Goal: Task Accomplishment & Management: Use online tool/utility

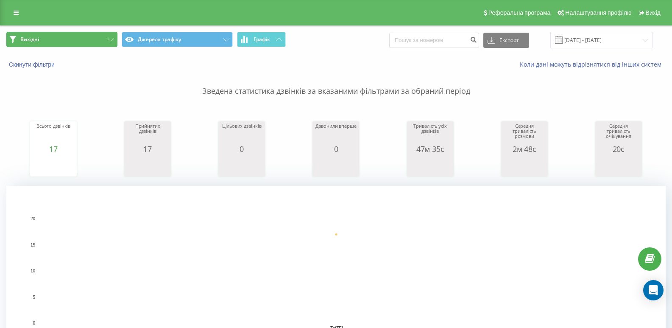
click at [78, 46] on button "Вихідні" at bounding box center [61, 39] width 111 height 15
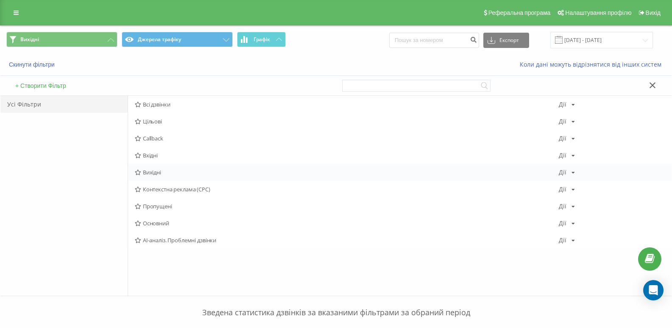
click at [150, 177] on div "Вихідні Дії Редагувати Копіювати Видалити За замовчуванням Поділитися" at bounding box center [399, 172] width 543 height 17
click at [149, 171] on span "Вихідні" at bounding box center [347, 172] width 424 height 6
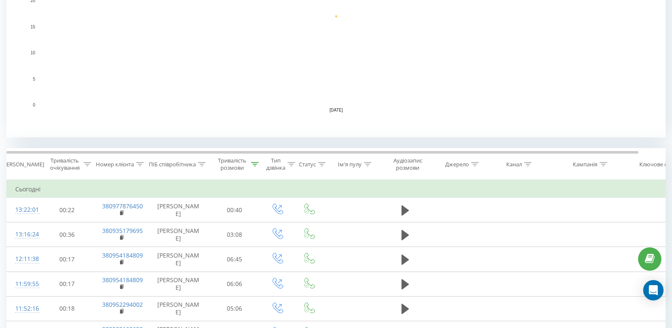
scroll to position [254, 0]
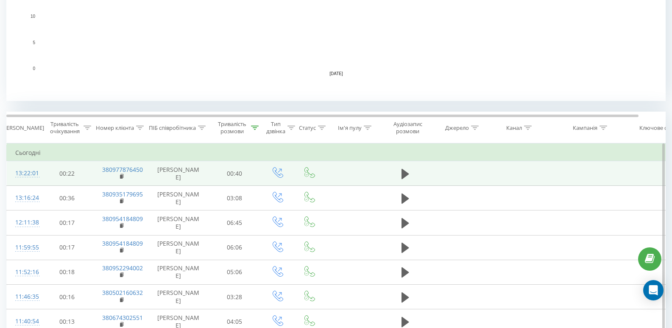
click at [32, 178] on div "13:22:01" at bounding box center [23, 173] width 17 height 17
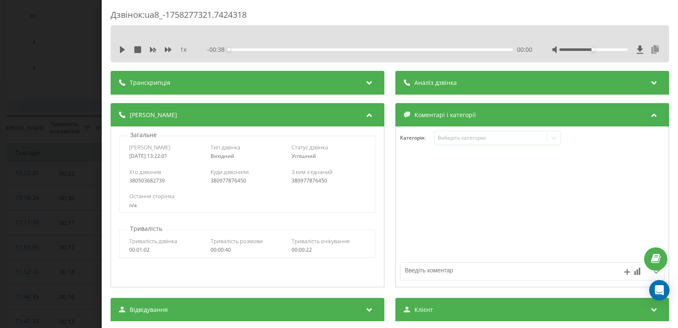
click at [650, 50] on icon at bounding box center [655, 49] width 10 height 8
click at [667, 12] on icon "close" at bounding box center [666, 12] width 6 height 7
click at [78, 35] on div "Дзвінок : ua8_-1758277321.7424318 1 x - 00:38 00:00 00:00 Транскрипція Для AI-а…" at bounding box center [339, 164] width 678 height 328
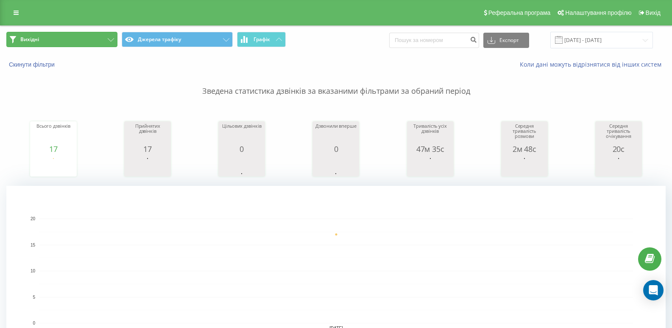
click at [72, 38] on button "Вихідні" at bounding box center [61, 39] width 111 height 15
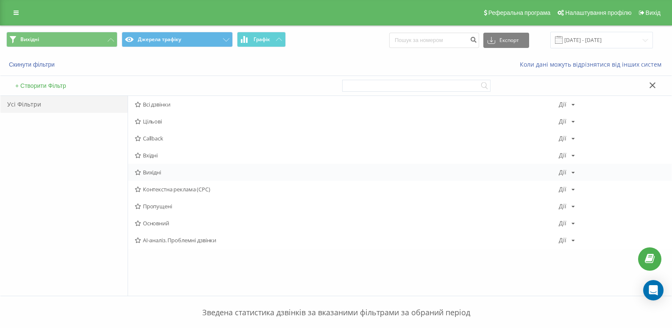
click at [139, 167] on div "Вихідні Дії Редагувати Копіювати Видалити За замовчуванням Поділитися" at bounding box center [399, 172] width 543 height 17
click at [152, 172] on span "Вихідні" at bounding box center [347, 172] width 424 height 6
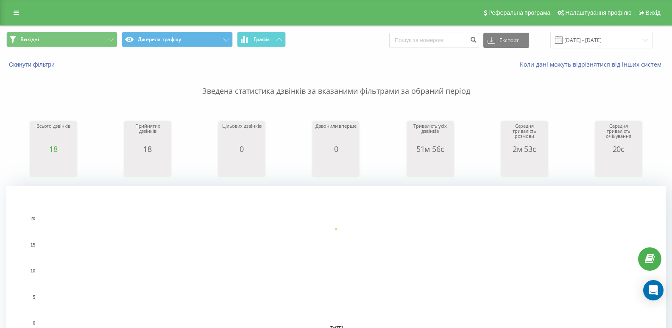
scroll to position [254, 0]
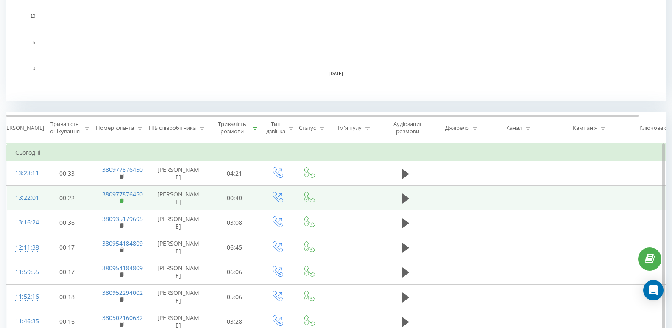
click at [122, 203] on rect at bounding box center [121, 201] width 3 height 4
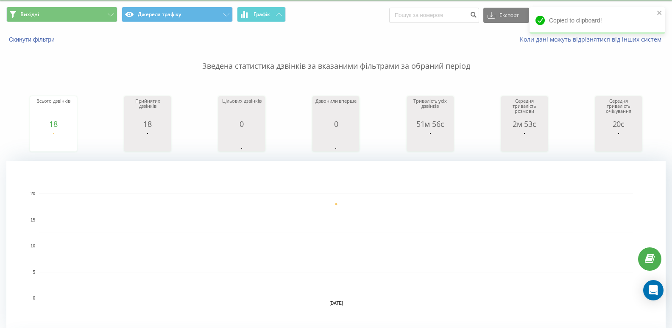
scroll to position [0, 0]
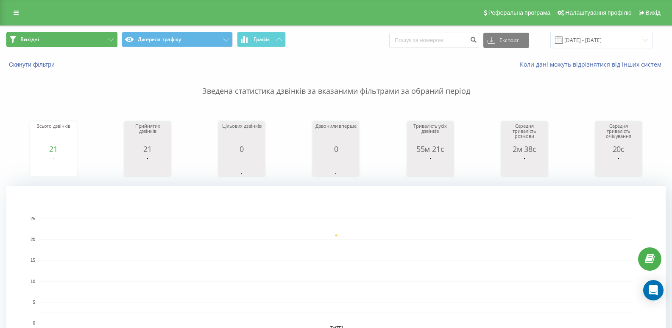
click at [100, 39] on button "Вихідні" at bounding box center [61, 39] width 111 height 15
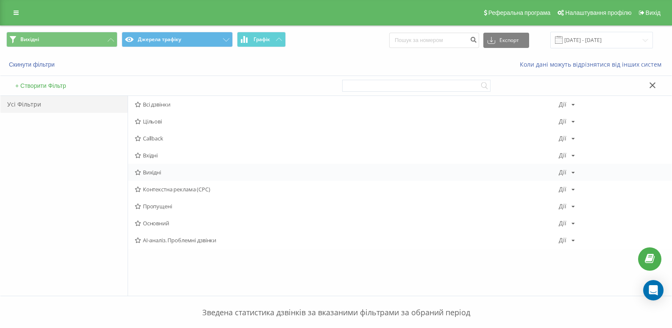
click at [151, 170] on span "Вихідні" at bounding box center [347, 172] width 424 height 6
